Goal: Information Seeking & Learning: Learn about a topic

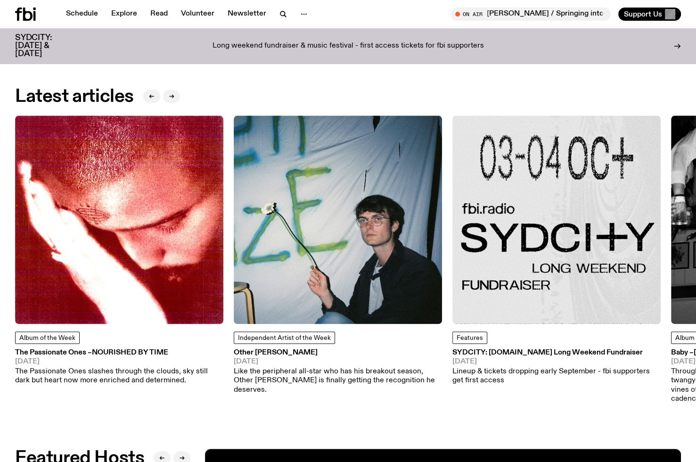
scroll to position [1137, 0]
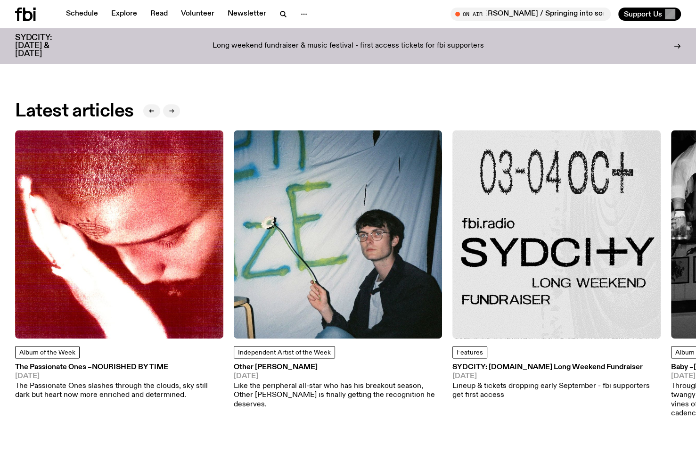
click at [170, 108] on icon "button" at bounding box center [172, 111] width 6 height 6
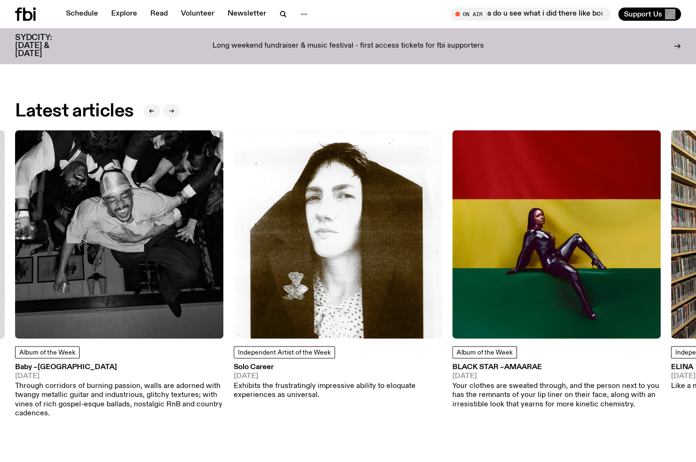
click at [171, 108] on icon "button" at bounding box center [172, 111] width 6 height 6
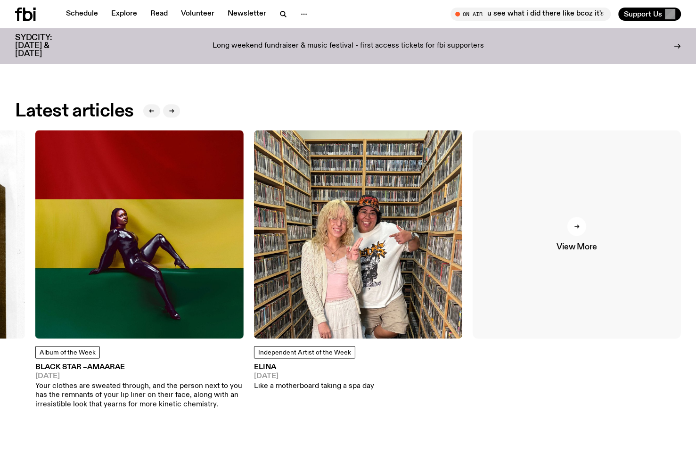
click at [594, 213] on link "View More" at bounding box center [577, 234] width 208 height 208
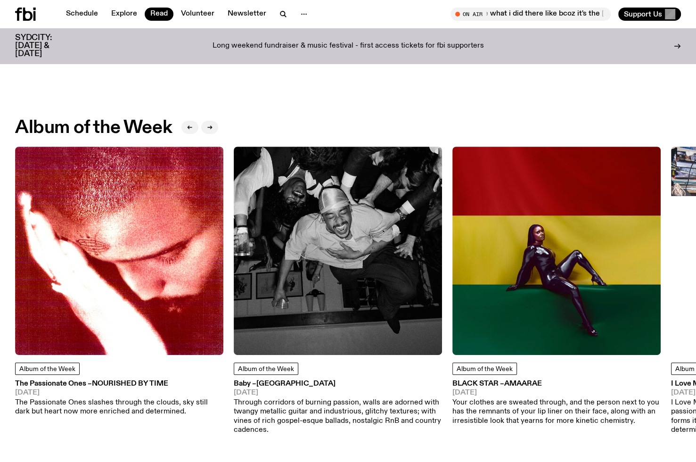
scroll to position [371, 0]
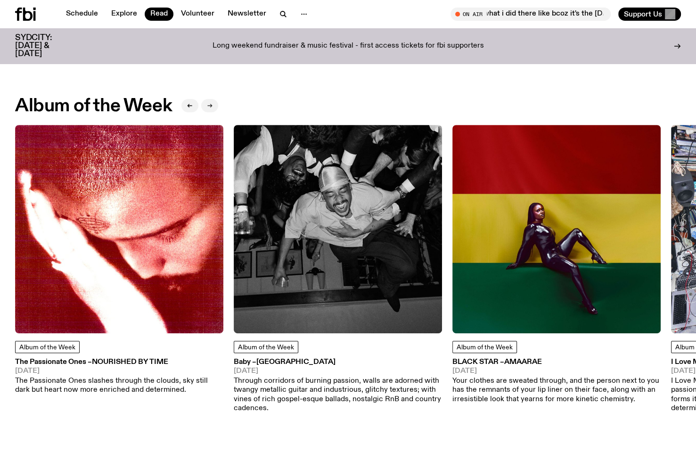
click at [207, 104] on button "button" at bounding box center [209, 105] width 17 height 13
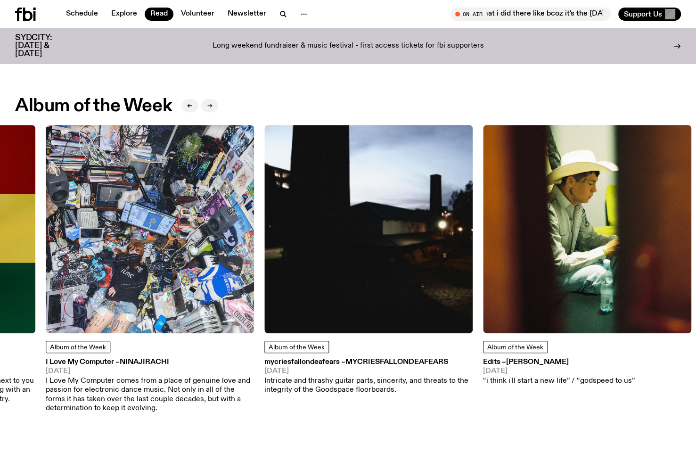
click at [207, 104] on icon "button" at bounding box center [210, 106] width 6 height 6
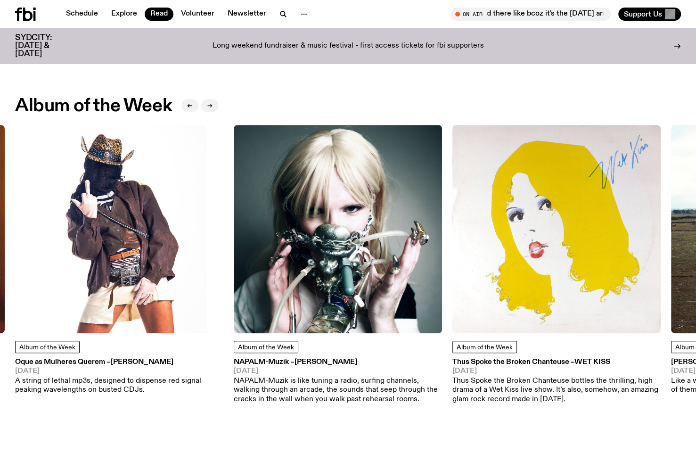
click at [207, 104] on icon "button" at bounding box center [210, 106] width 6 height 6
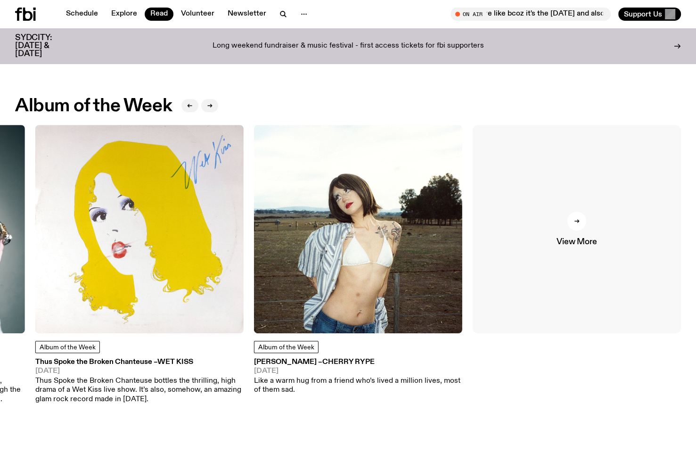
click at [567, 226] on link "View More" at bounding box center [577, 229] width 208 height 208
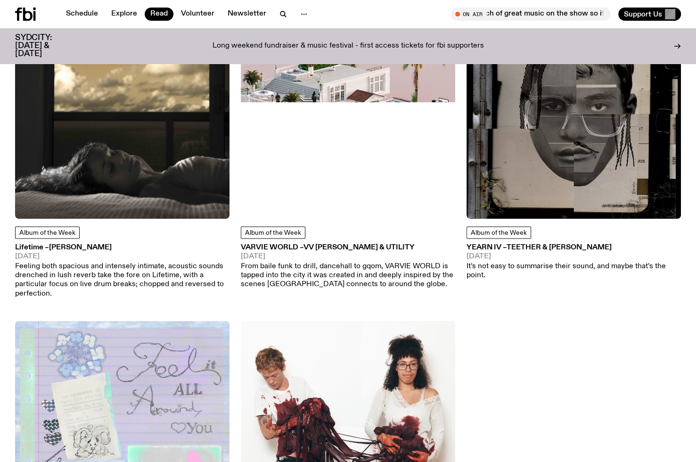
scroll to position [1689, 0]
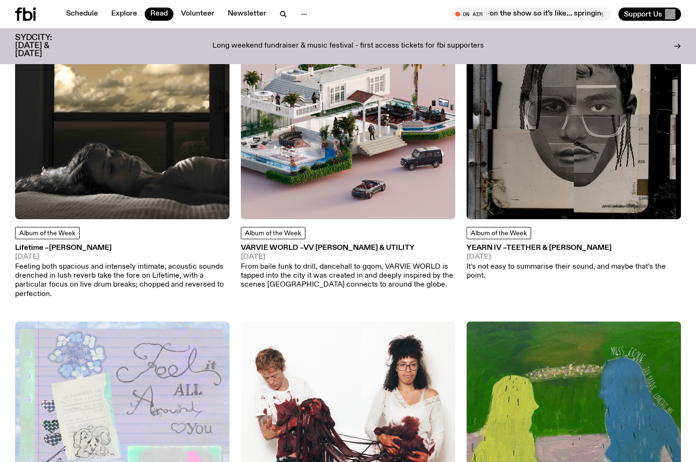
click at [460, 299] on div "Album of the Week The Passionate Ones – Nourished By Time [DATE] The Passionate…" at bounding box center [348, 370] width 696 height 3845
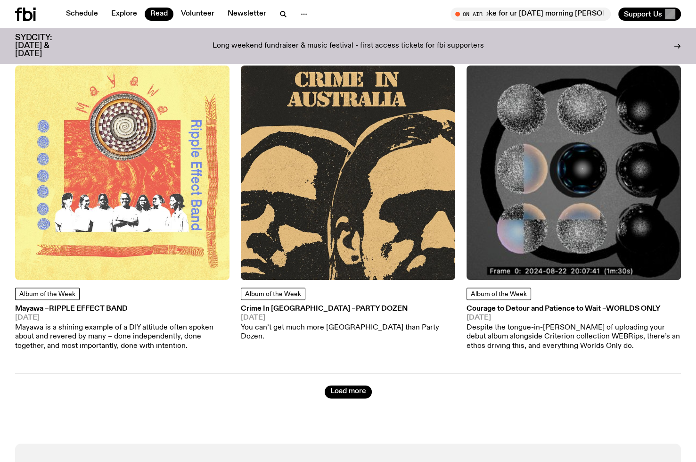
scroll to position [4799, 0]
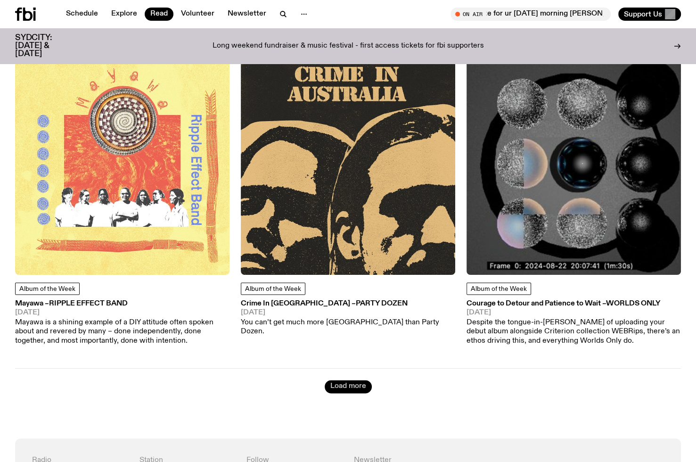
click at [353, 380] on button "Load more" at bounding box center [348, 386] width 47 height 13
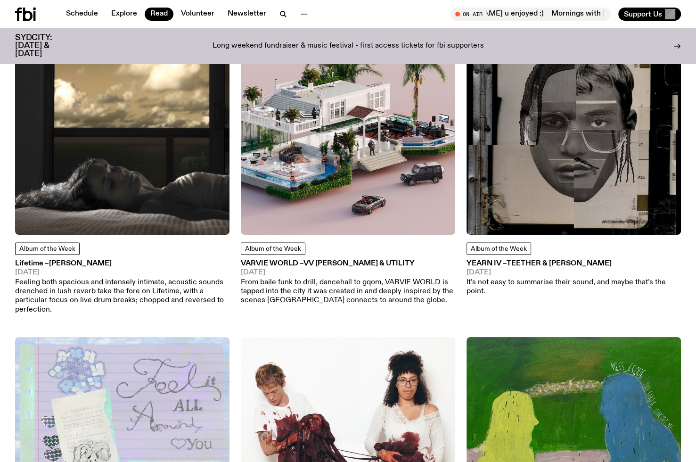
scroll to position [1689, 0]
